Goal: Check status

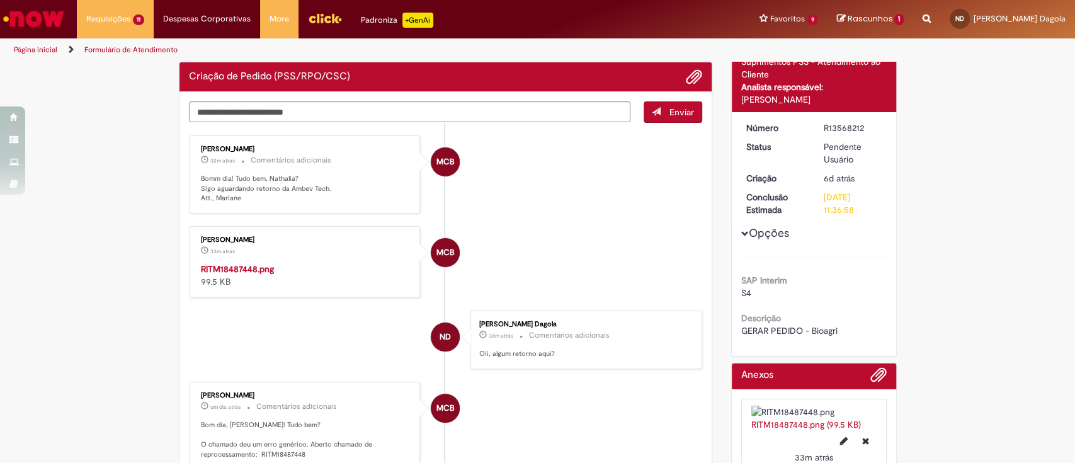
scroll to position [84, 0]
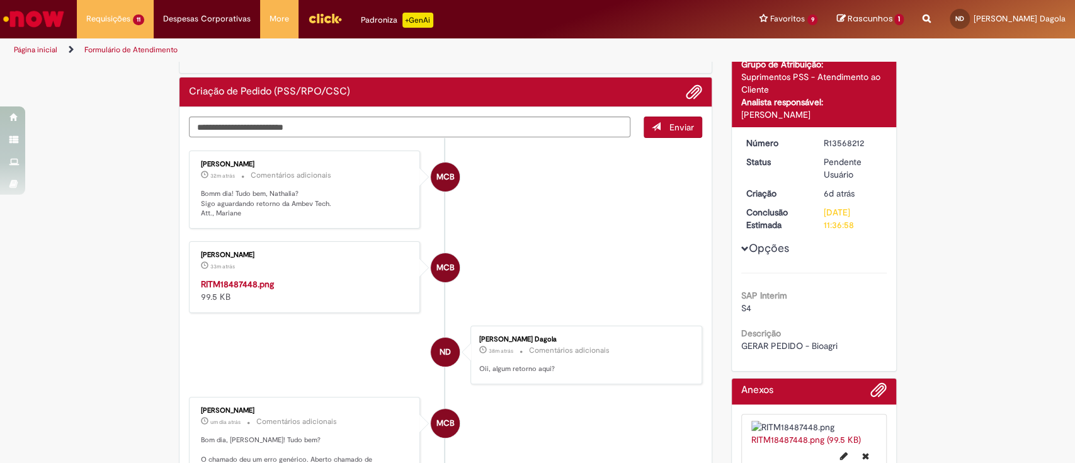
click at [299, 278] on img "Histórico de tíquete" at bounding box center [306, 278] width 210 height 0
click at [69, 319] on div "Verificar Código de Barras Aguardando Aprovação Aguardando atendimento Em Atend…" at bounding box center [537, 360] width 1075 height 762
click at [264, 127] on textarea "Digite sua mensagem aqui..." at bounding box center [410, 127] width 442 height 21
type textarea "**********"
click at [655, 122] on button "Enviar" at bounding box center [673, 127] width 59 height 21
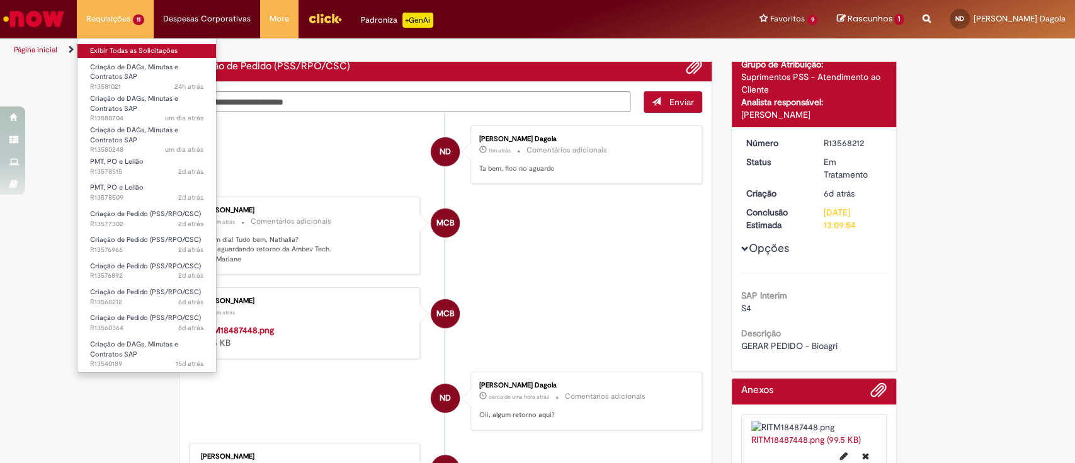
click at [126, 51] on link "Exibir Todas as Solicitações" at bounding box center [146, 51] width 139 height 14
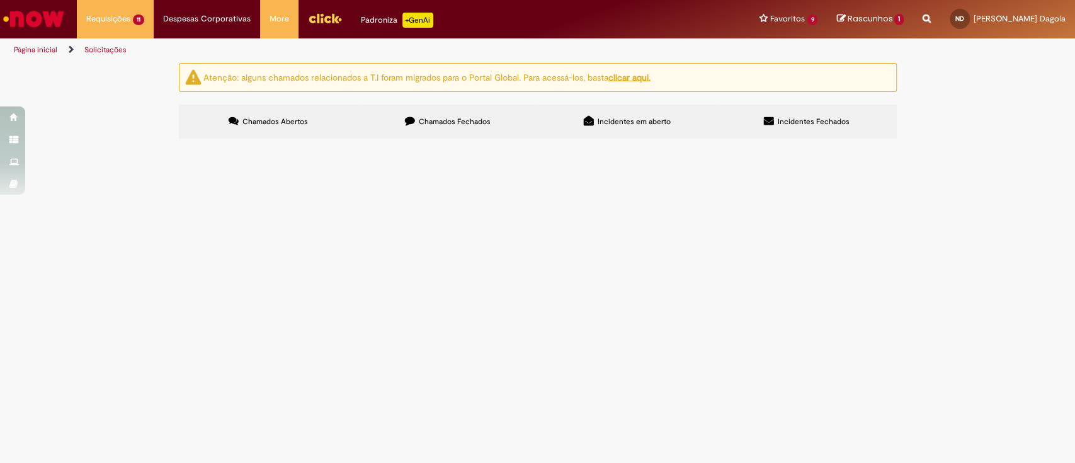
scroll to position [62, 0]
click at [0, 0] on span "CRIAÇÃO DE PEDIDO" at bounding box center [0, 0] width 0 height 0
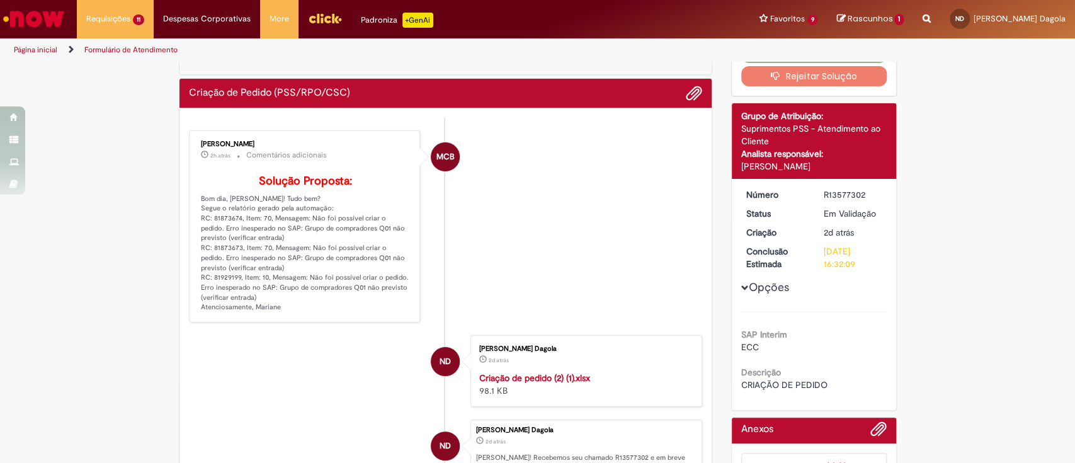
scroll to position [84, 0]
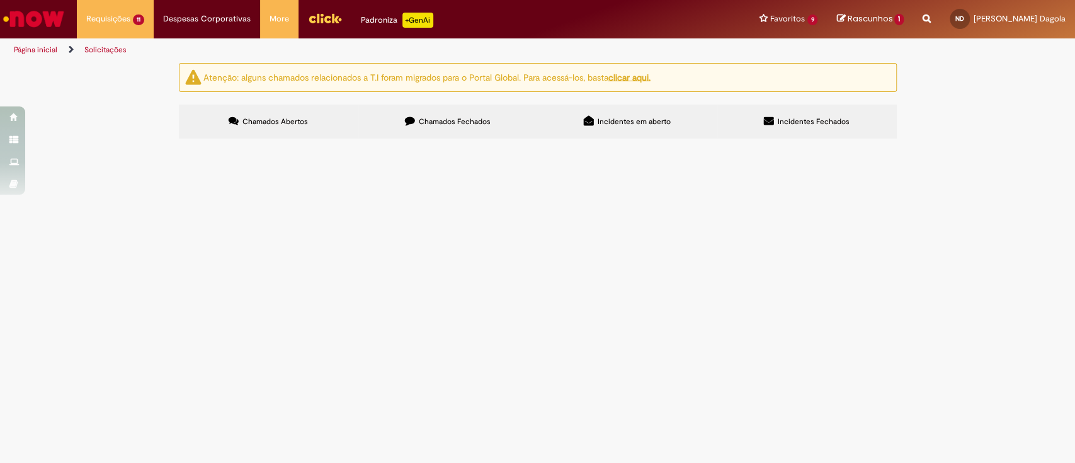
scroll to position [62, 0]
click at [0, 0] on span "GERAR PEDIDO PARA AS RCS" at bounding box center [0, 0] width 0 height 0
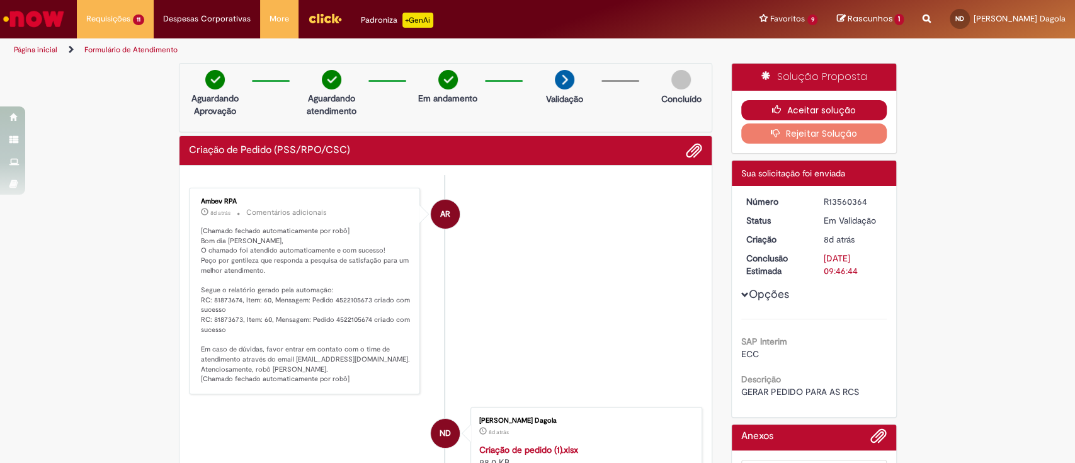
click at [793, 107] on button "Aceitar solução" at bounding box center [813, 110] width 145 height 20
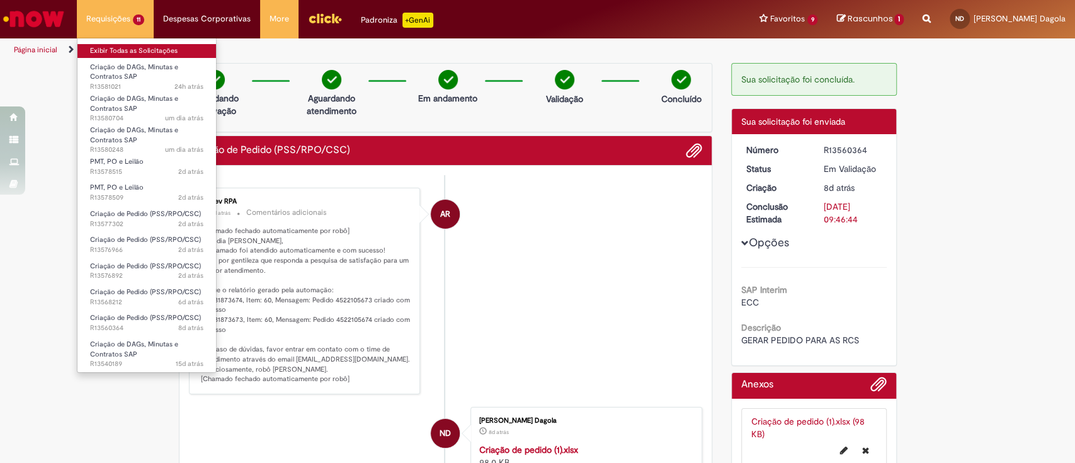
click at [106, 50] on link "Exibir Todas as Solicitações" at bounding box center [146, 51] width 139 height 14
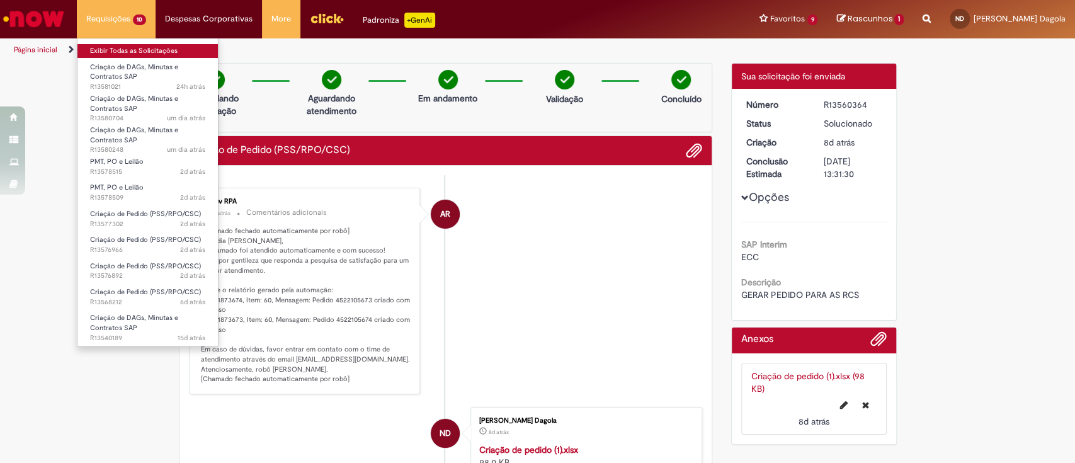
click at [105, 52] on link "Exibir Todas as Solicitações" at bounding box center [147, 51] width 140 height 14
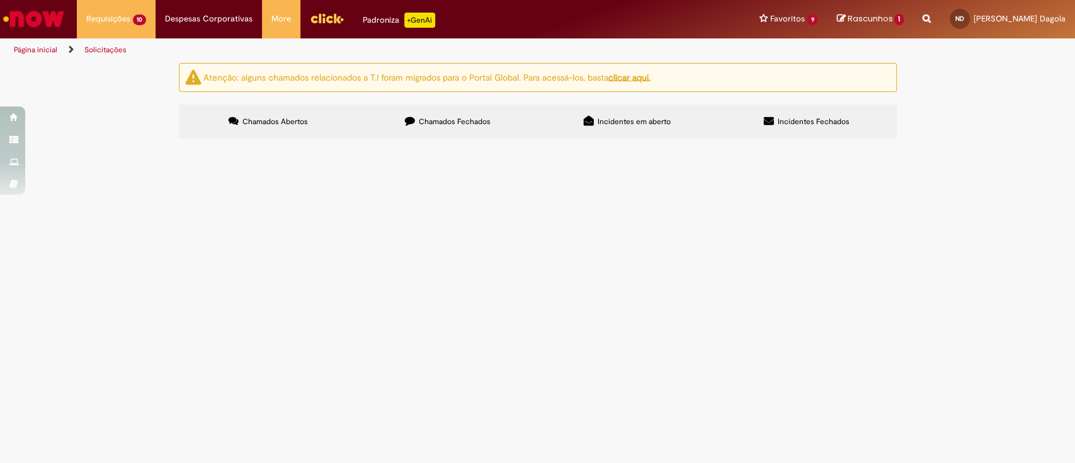
scroll to position [39, 0]
click at [0, 0] on span "GERAR PEDIDO - Bioagri" at bounding box center [0, 0] width 0 height 0
click at [0, 0] on span "Criação de Pedido (PSS/RPO/CSC)" at bounding box center [0, 0] width 0 height 0
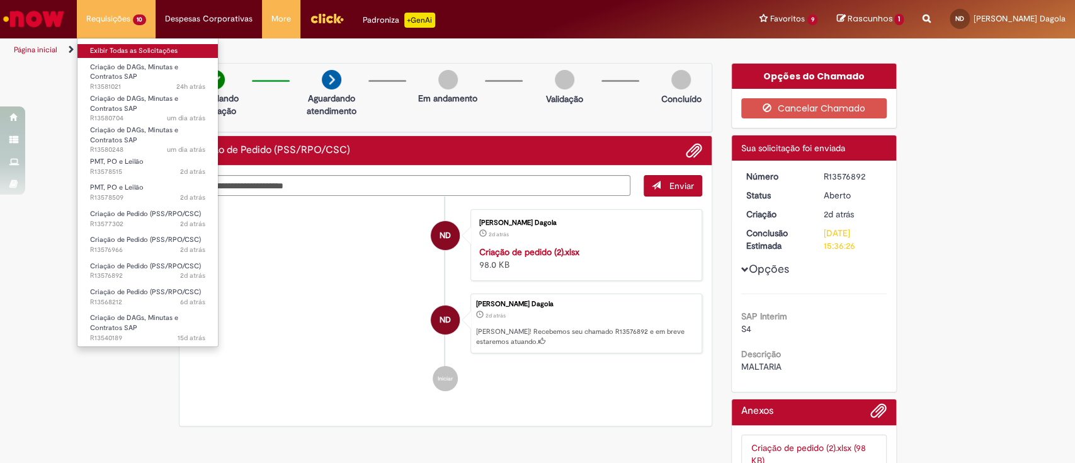
click at [133, 53] on link "Exibir Todas as Solicitações" at bounding box center [147, 51] width 140 height 14
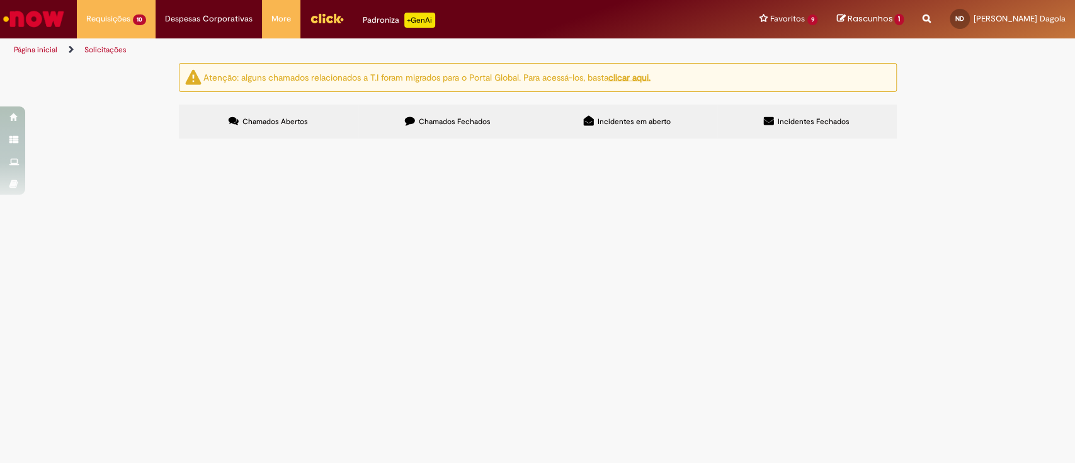
scroll to position [39, 0]
click at [0, 0] on span "Criação de Pedido (PSS/RPO/CSC)" at bounding box center [0, 0] width 0 height 0
